Goal: Transaction & Acquisition: Purchase product/service

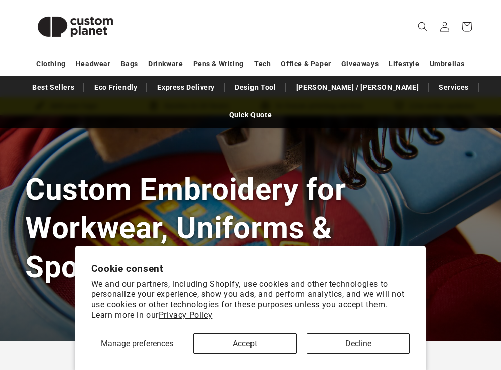
scroll to position [60, 0]
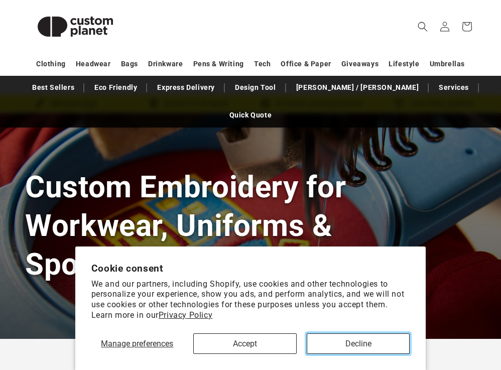
click at [347, 344] on button "Decline" at bounding box center [358, 343] width 103 height 21
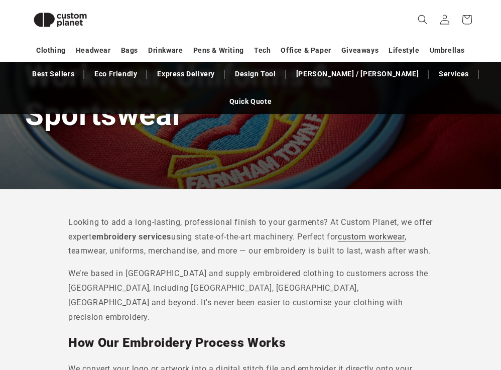
scroll to position [0, 0]
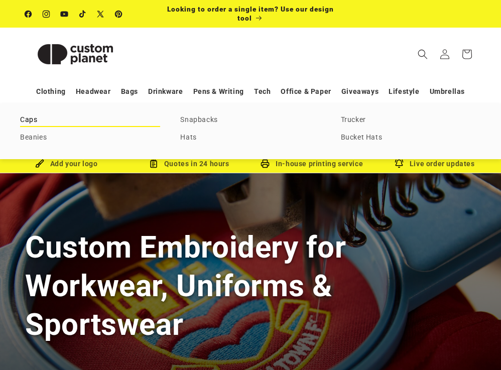
click at [22, 121] on link "Caps" at bounding box center [90, 120] width 140 height 14
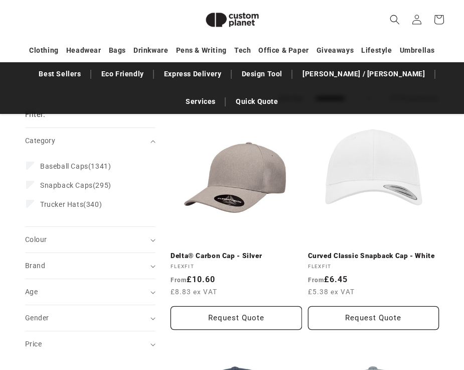
scroll to position [145, 0]
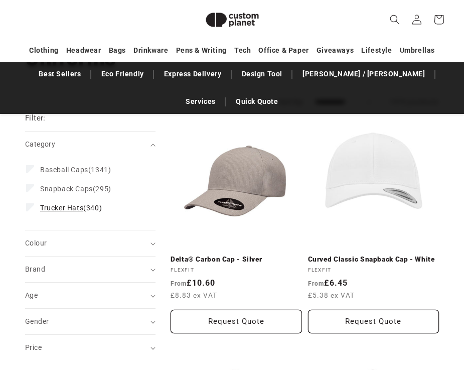
click at [28, 198] on label "Trucker Hats (340) Trucker Hats (340 products)" at bounding box center [87, 207] width 122 height 19
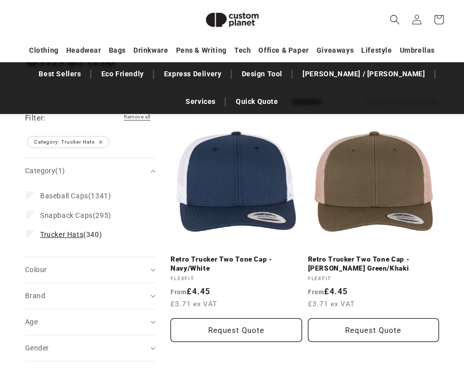
click at [31, 232] on icon at bounding box center [31, 234] width 6 height 4
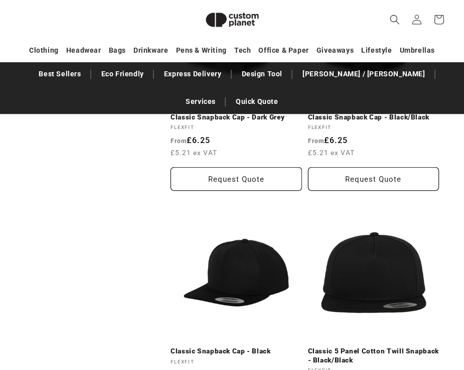
scroll to position [2212, 0]
